Goal: Task Accomplishment & Management: Manage account settings

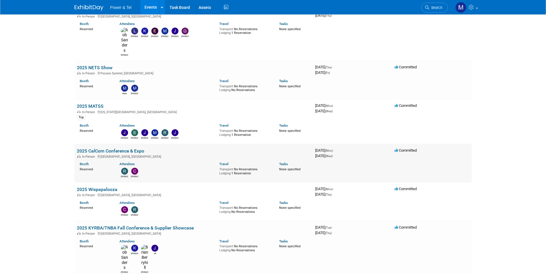
scroll to position [518, 0]
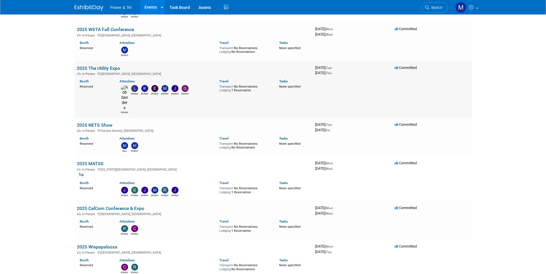
click at [106, 63] on td "2025 The Utility Expo In-Person [GEOGRAPHIC_DATA], [GEOGRAPHIC_DATA][PERSON_NAM…" at bounding box center [194, 89] width 238 height 57
click at [109, 70] on link "2025 The Utility Expo" at bounding box center [98, 68] width 43 height 5
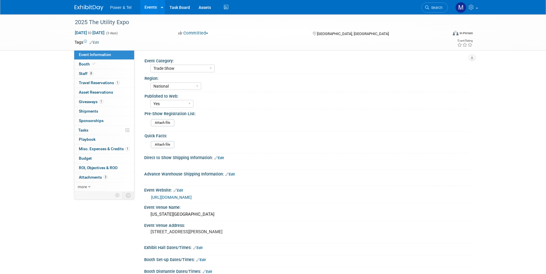
select select "Trade Show"
select select "National"
select select "Yes"
click at [109, 72] on link "8 Staff 8" at bounding box center [104, 73] width 60 height 9
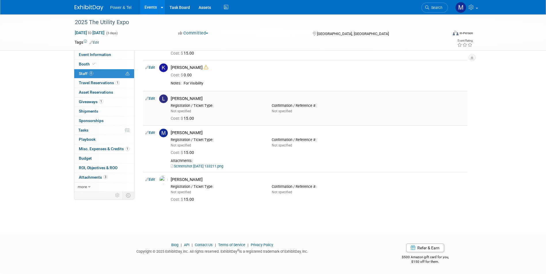
scroll to position [22, 0]
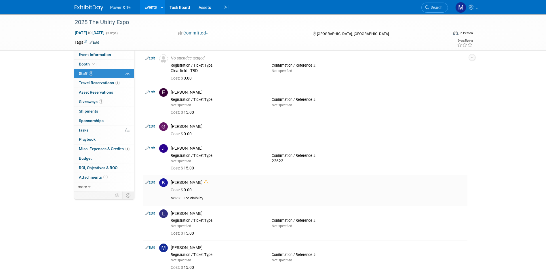
click at [204, 183] on icon at bounding box center [206, 182] width 4 height 4
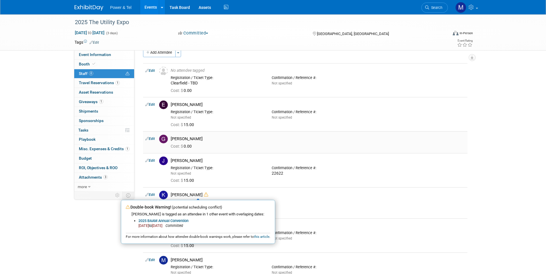
scroll to position [0, 0]
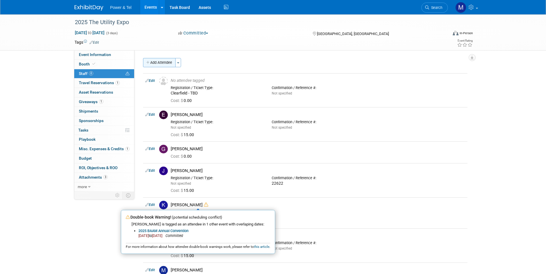
drag, startPoint x: 156, startPoint y: 68, endPoint x: 160, endPoint y: 66, distance: 4.2
click at [157, 68] on div "Add Attendee Toggle Dropdown Quick -Tag Attendees Apply X (me) select all cance…" at bounding box center [305, 201] width 324 height 286
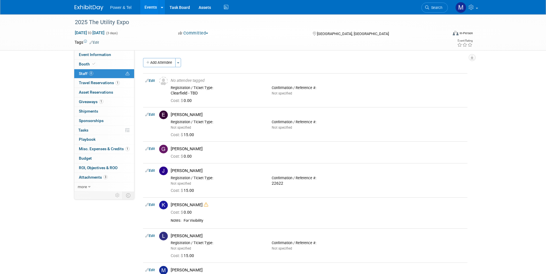
click at [165, 68] on div "Add Attendee Toggle Dropdown Quick -Tag Attendees Apply X (me) select all cancel" at bounding box center [305, 201] width 324 height 286
click at [169, 65] on button "Add Attendee" at bounding box center [159, 62] width 33 height 9
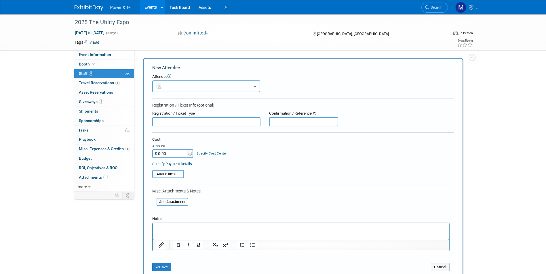
click at [203, 87] on button "button" at bounding box center [206, 87] width 108 height 12
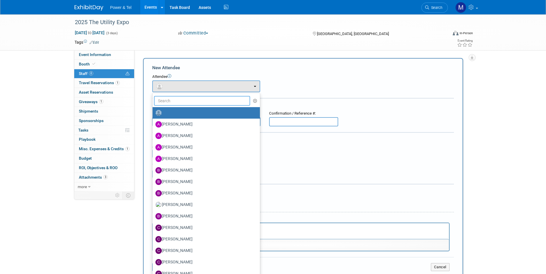
click at [208, 100] on input "text" at bounding box center [202, 101] width 96 height 10
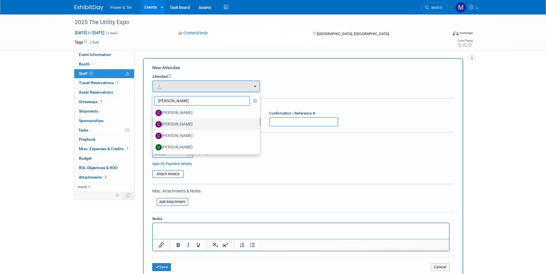
type input "chris"
click at [198, 127] on label "[PERSON_NAME]" at bounding box center [204, 124] width 99 height 9
click at [153, 126] on input "[PERSON_NAME]" at bounding box center [152, 124] width 4 height 4
select select "a8aa4f4a-f913-4529-b1b6-8d92d2dd831e"
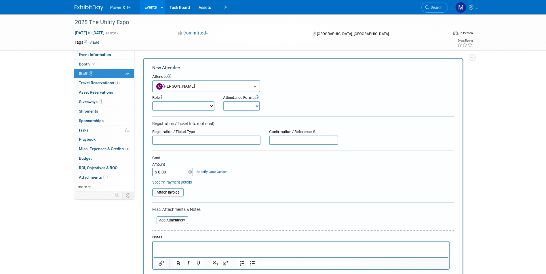
click at [175, 173] on input "$ 0.00" at bounding box center [170, 172] width 36 height 9
type input "$ 39.00"
click at [175, 195] on input "file" at bounding box center [149, 192] width 68 height 7
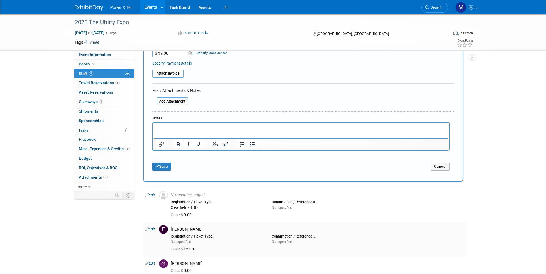
scroll to position [173, 0]
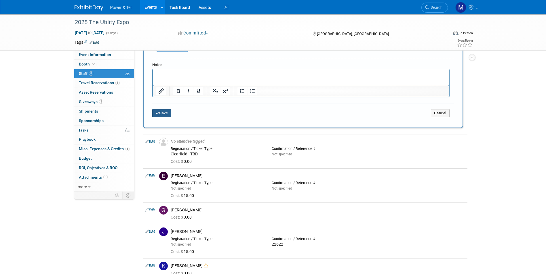
click at [163, 117] on button "Save" at bounding box center [161, 113] width 19 height 8
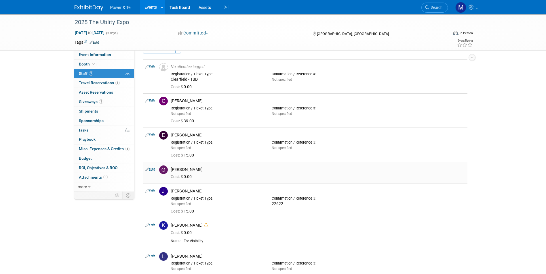
scroll to position [0, 0]
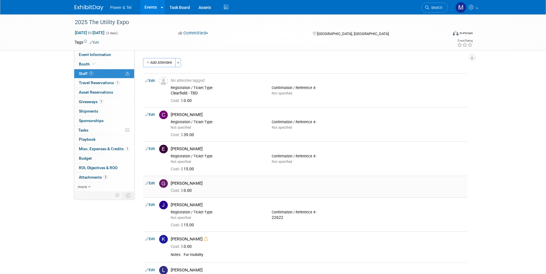
click at [153, 182] on link "Edit" at bounding box center [149, 184] width 9 height 4
select select "c77765bb-950d-49bc-8c55-028807d34006"
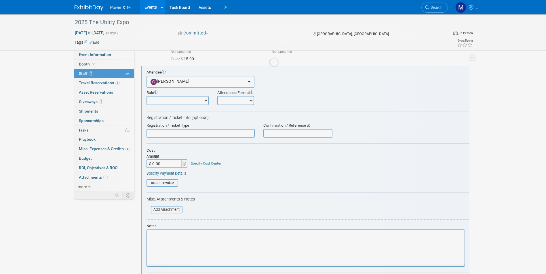
scroll to position [111, 0]
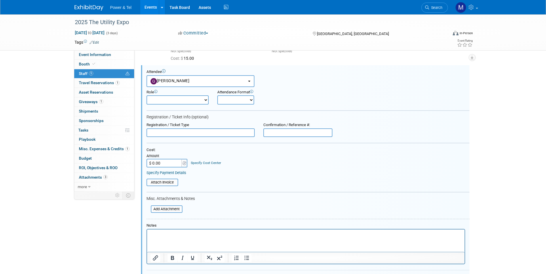
click at [166, 163] on input "$ 0.00" at bounding box center [164, 163] width 36 height 9
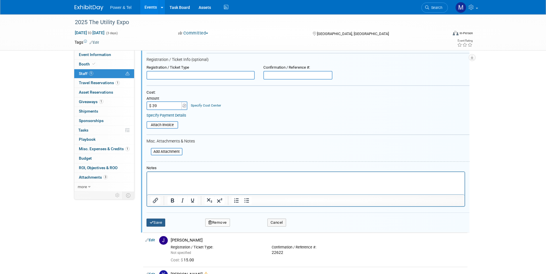
type input "$ 39.00"
click at [164, 226] on button "Save" at bounding box center [155, 223] width 19 height 8
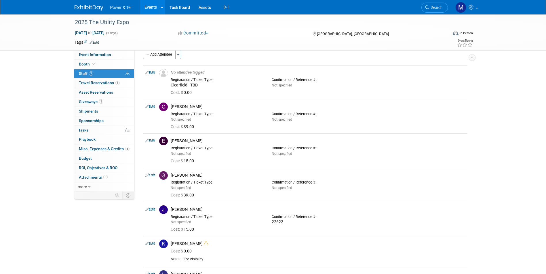
scroll to position [0, 0]
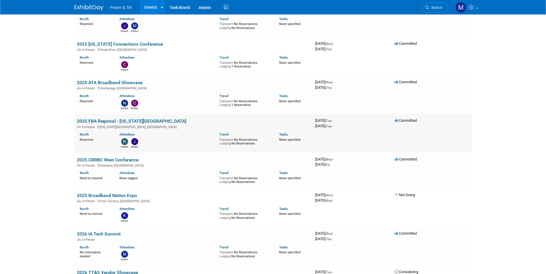
scroll to position [978, 0]
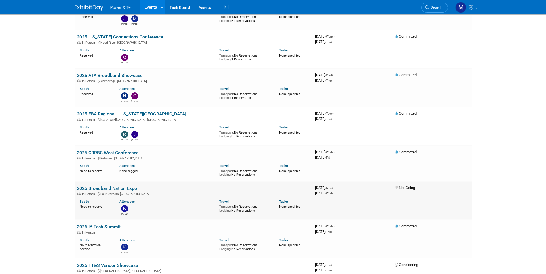
click at [119, 186] on link "2025 Broadband Nation Expo" at bounding box center [107, 188] width 60 height 5
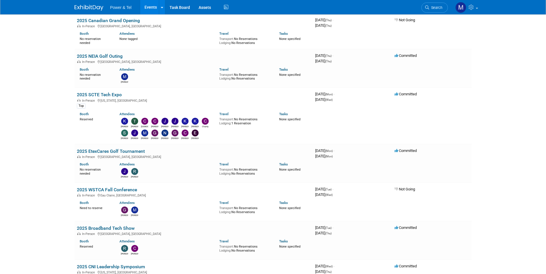
scroll to position [81, 0]
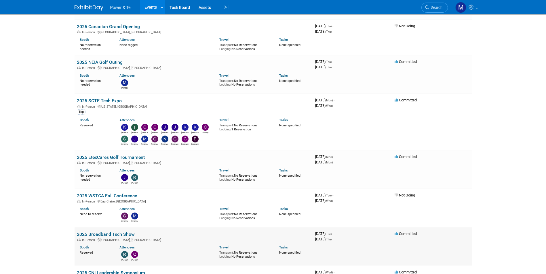
click at [127, 234] on link "2025 Broadband Tech Show" at bounding box center [106, 234] width 58 height 5
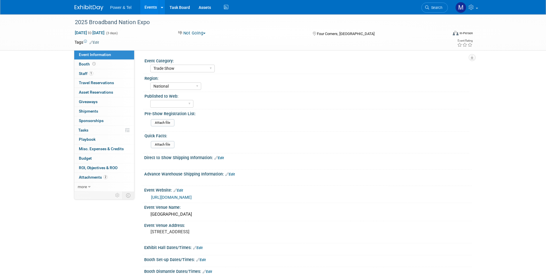
select select "Trade Show"
select select "National"
click at [98, 72] on link "1 Staff 1" at bounding box center [104, 73] width 60 height 9
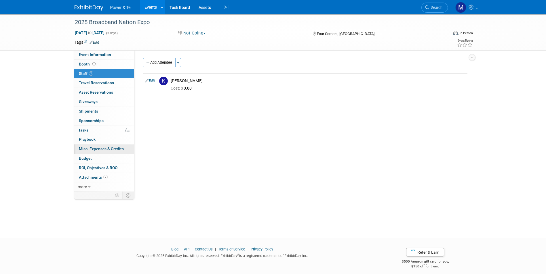
click at [110, 147] on span "Misc. Expenses & Credits 0" at bounding box center [101, 149] width 45 height 5
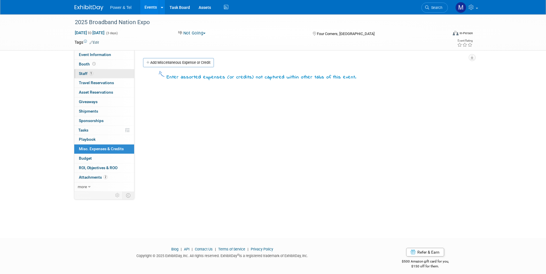
click at [102, 77] on link "1 Staff 1" at bounding box center [104, 73] width 60 height 9
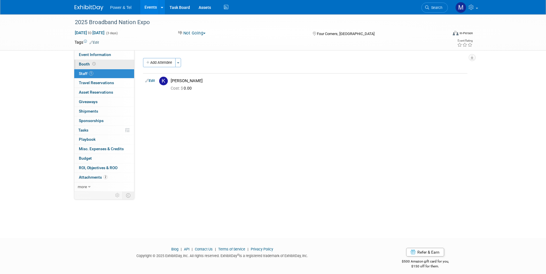
click at [113, 68] on link "Booth" at bounding box center [104, 64] width 60 height 9
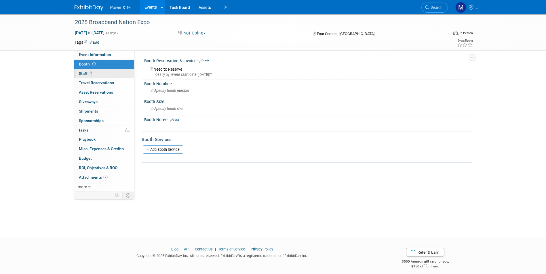
click at [117, 70] on link "1 Staff 1" at bounding box center [104, 73] width 60 height 9
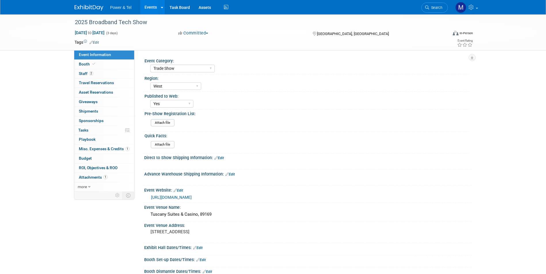
select select "Trade Show"
select select "West"
select select "Yes"
click at [117, 64] on link "Booth" at bounding box center [104, 64] width 60 height 9
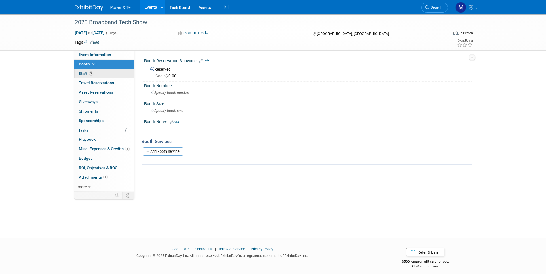
click at [117, 75] on link "2 Staff 2" at bounding box center [104, 73] width 60 height 9
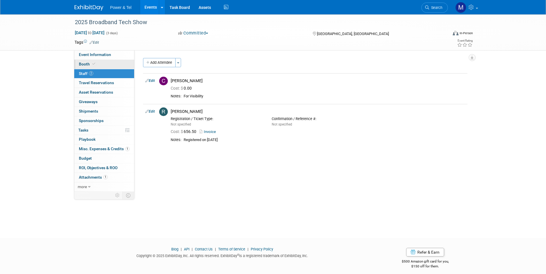
click at [120, 67] on link "Booth" at bounding box center [104, 64] width 60 height 9
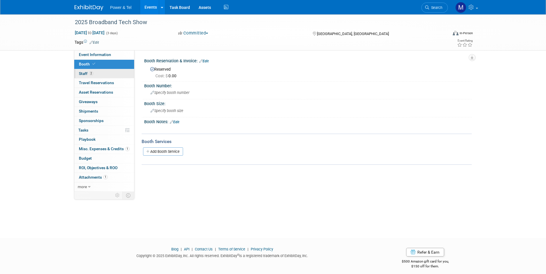
click at [120, 74] on link "2 Staff 2" at bounding box center [104, 73] width 60 height 9
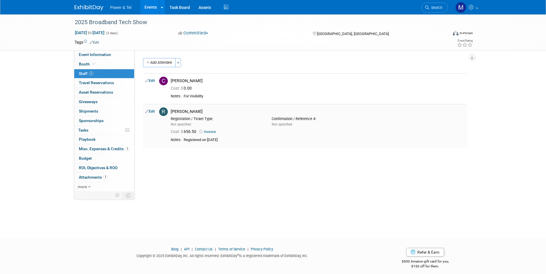
click at [208, 130] on link "Invoice" at bounding box center [208, 132] width 19 height 4
click at [122, 61] on link "Booth" at bounding box center [104, 64] width 60 height 9
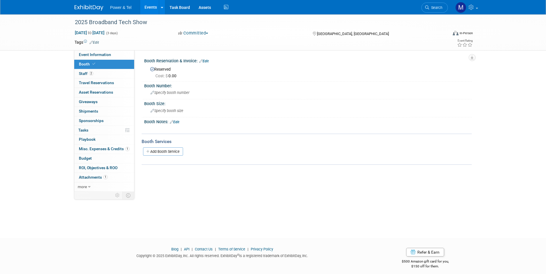
click at [168, 78] on span "Cost: $" at bounding box center [161, 76] width 13 height 5
click at [207, 60] on link "Edit" at bounding box center [203, 61] width 9 height 4
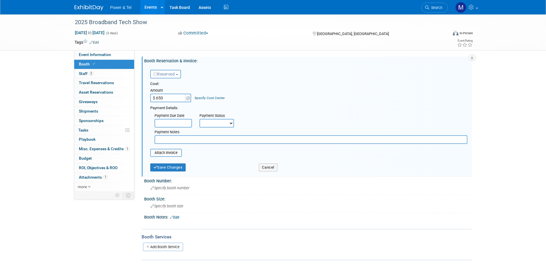
type input "$ 650.00"
click at [174, 164] on div "Save Changes" at bounding box center [200, 166] width 108 height 12
click at [171, 171] on button "Save Changes" at bounding box center [168, 168] width 36 height 8
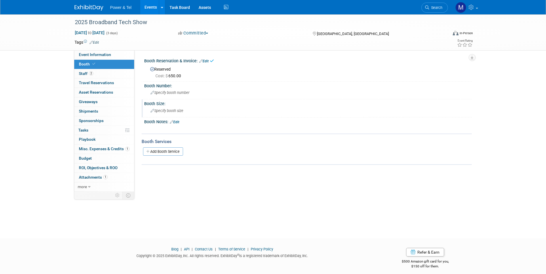
click at [180, 114] on div "Specify booth size" at bounding box center [307, 110] width 319 height 9
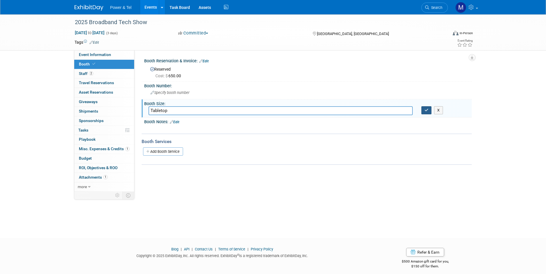
type input "Tabletop"
click at [426, 108] on icon "button" at bounding box center [426, 110] width 4 height 4
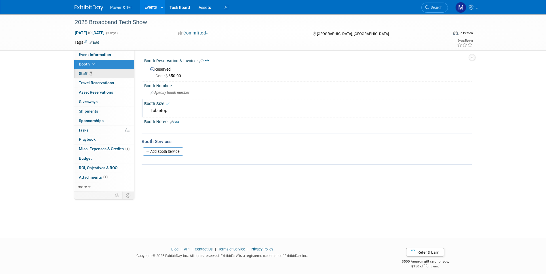
click at [113, 77] on link "2 Staff 2" at bounding box center [104, 73] width 60 height 9
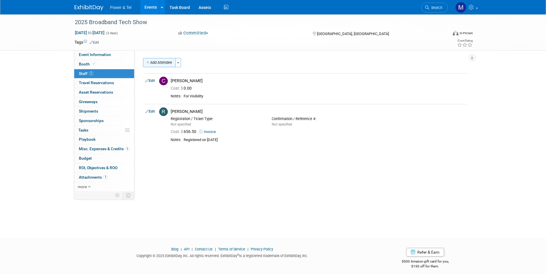
click at [157, 63] on button "Add Attendee" at bounding box center [159, 62] width 33 height 9
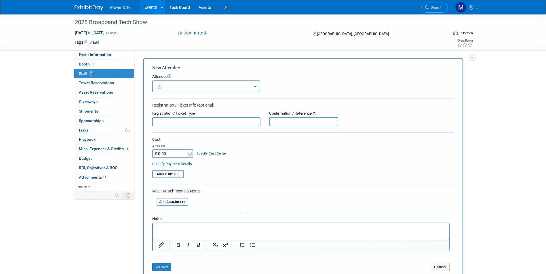
click at [208, 121] on input "text" at bounding box center [206, 121] width 108 height 9
type input "[PERSON_NAME] - Viavi"
click at [171, 265] on button "Save" at bounding box center [161, 268] width 19 height 8
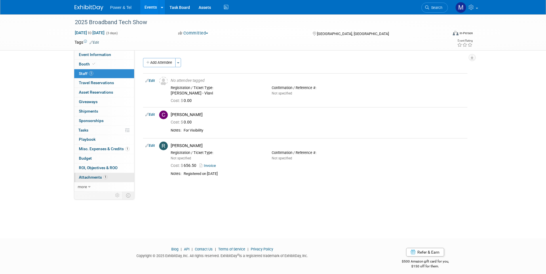
click at [105, 177] on span "1" at bounding box center [105, 177] width 4 height 4
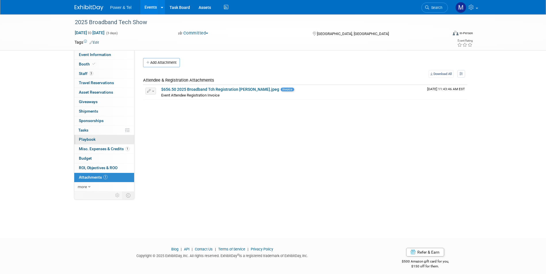
click at [115, 143] on link "0 Playbook 0" at bounding box center [104, 139] width 60 height 9
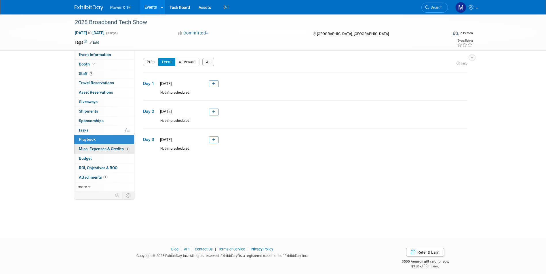
click at [118, 151] on link "1 Misc. Expenses & Credits 1" at bounding box center [104, 149] width 60 height 9
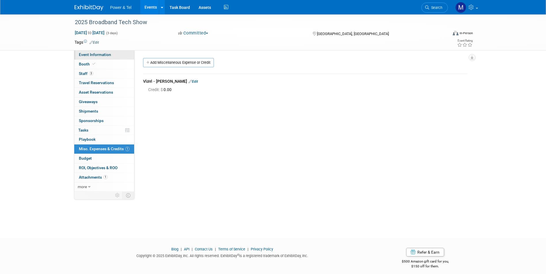
click at [99, 54] on span "Event Information" at bounding box center [95, 54] width 32 height 5
select select "Trade Show"
select select "West"
select select "Yes"
